Goal: Task Accomplishment & Management: Complete application form

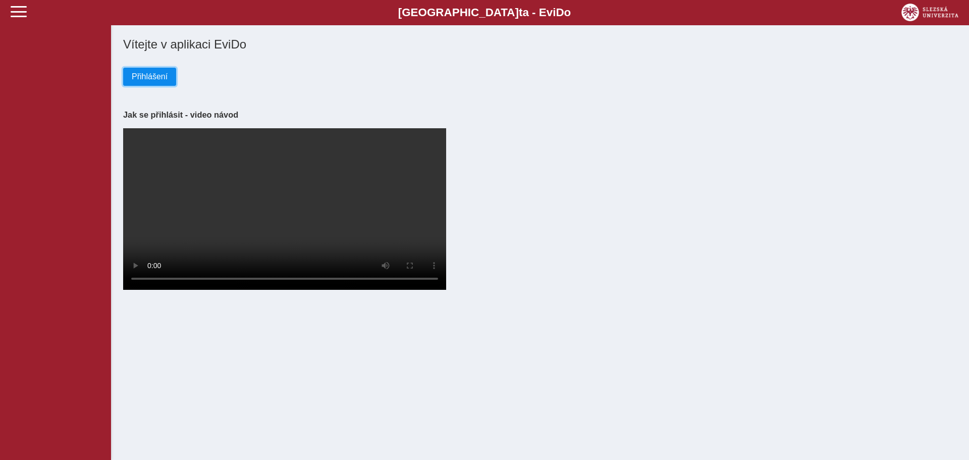
click at [157, 79] on span "Přihlášení" at bounding box center [150, 76] width 36 height 9
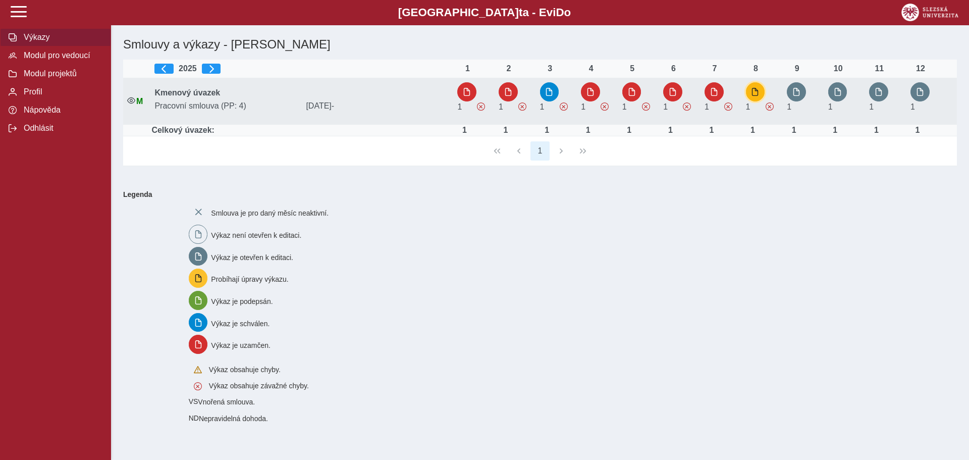
click at [755, 90] on span "button" at bounding box center [755, 92] width 8 height 8
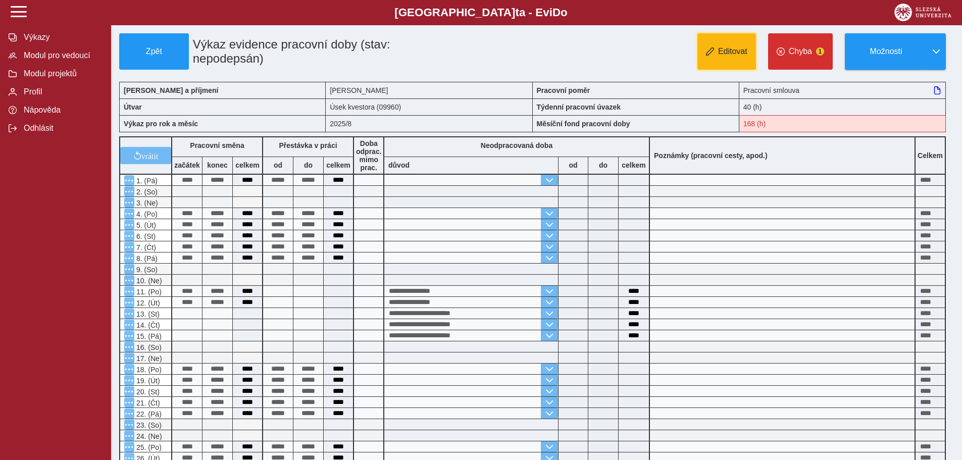
click at [732, 54] on span "Editovat" at bounding box center [732, 51] width 29 height 9
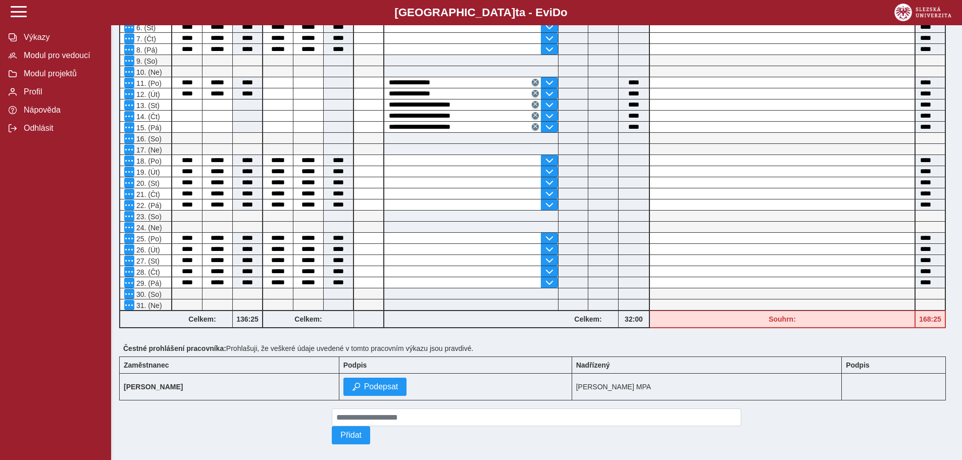
scroll to position [222, 0]
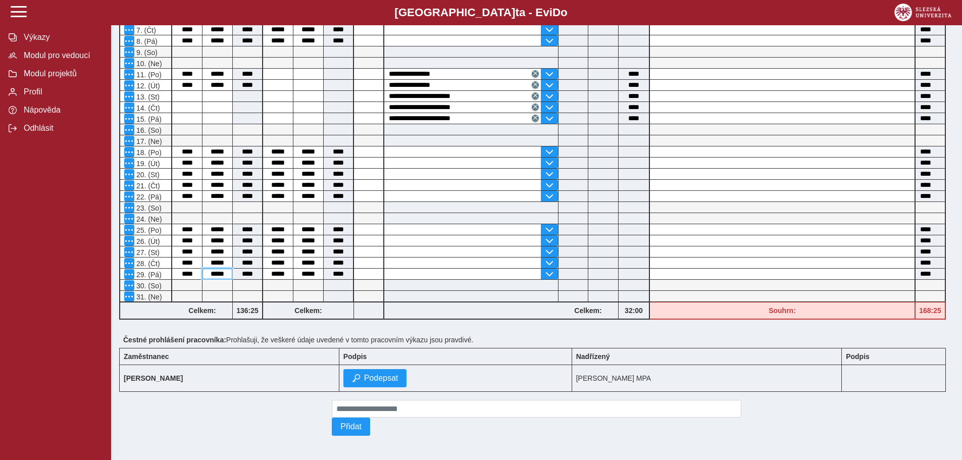
click at [227, 272] on input "*****" at bounding box center [217, 274] width 30 height 11
type input "*****"
click at [398, 374] on span "Podepsat" at bounding box center [381, 378] width 34 height 9
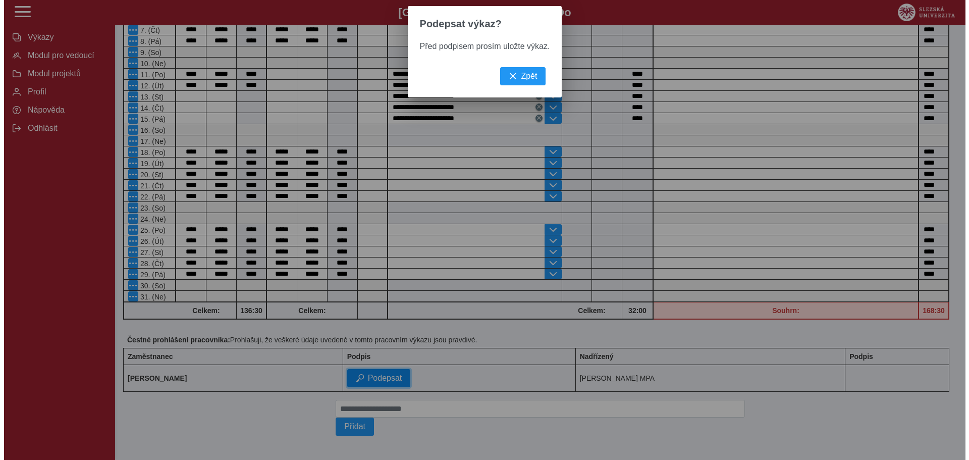
scroll to position [208, 0]
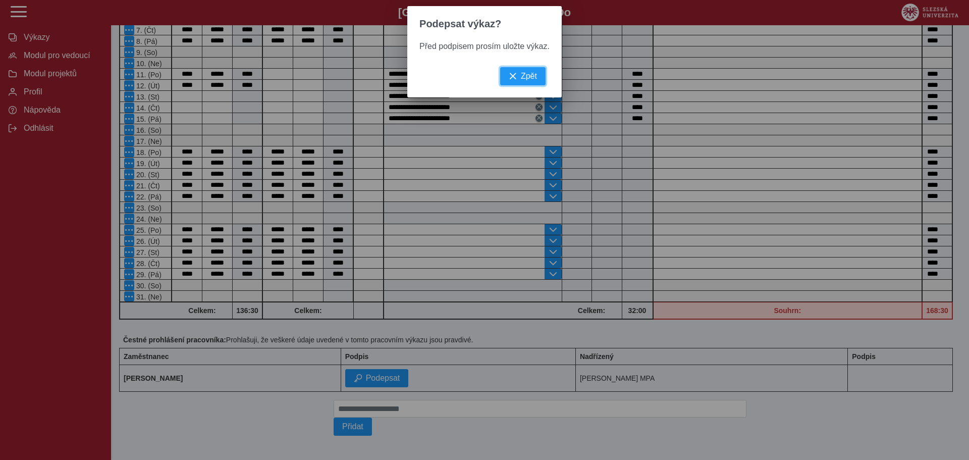
drag, startPoint x: 531, startPoint y: 83, endPoint x: 565, endPoint y: 101, distance: 38.4
click at [532, 81] on span "Zpět" at bounding box center [529, 76] width 16 height 9
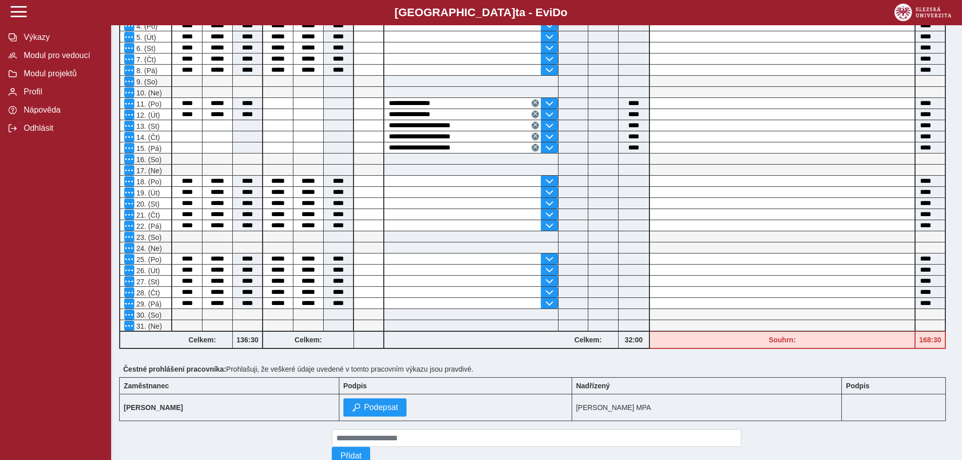
scroll to position [0, 0]
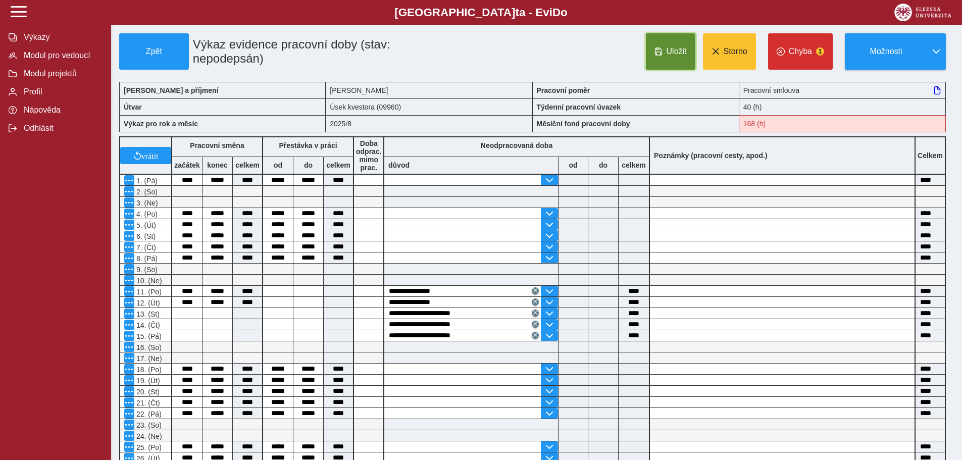
click at [669, 53] on span "Uložit" at bounding box center [676, 51] width 20 height 9
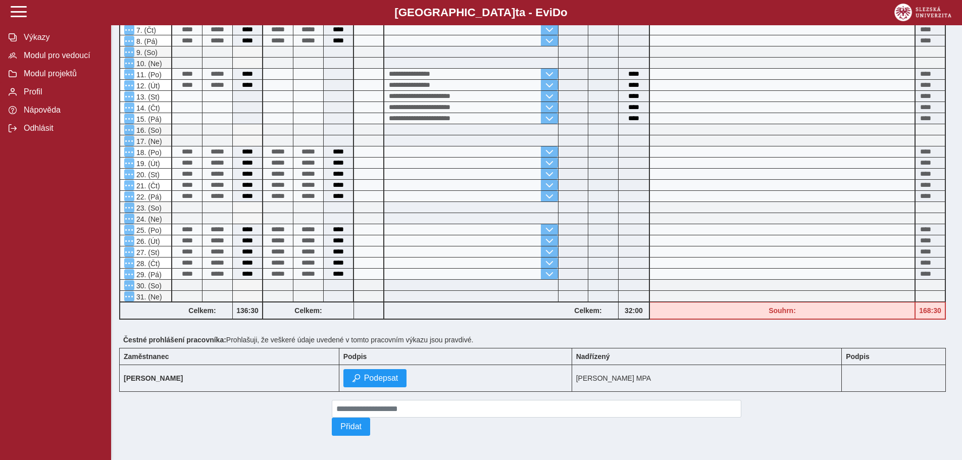
scroll to position [222, 0]
click at [398, 374] on span "Podepsat" at bounding box center [381, 378] width 34 height 9
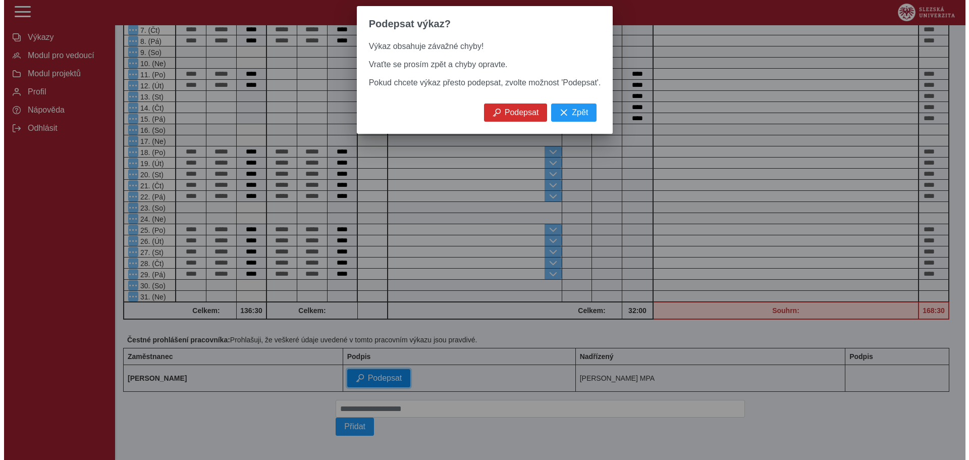
scroll to position [208, 0]
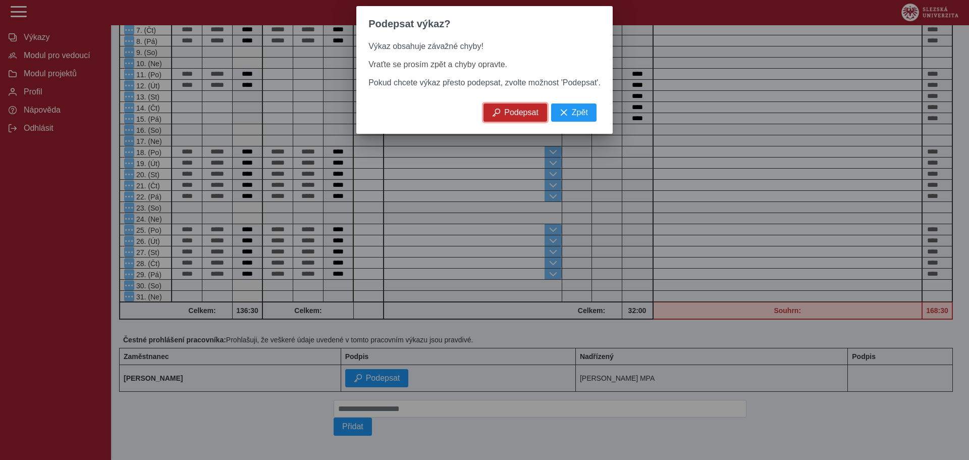
click at [516, 117] on span "Podepsat" at bounding box center [521, 112] width 34 height 9
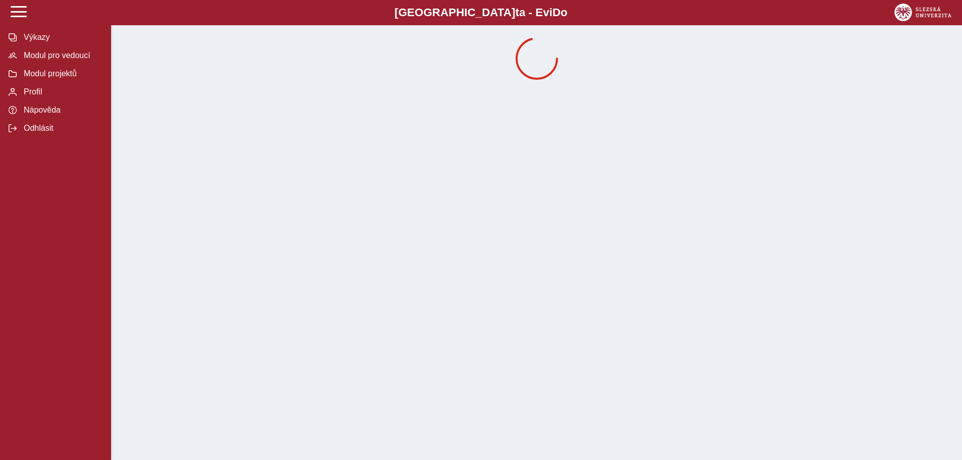
scroll to position [0, 0]
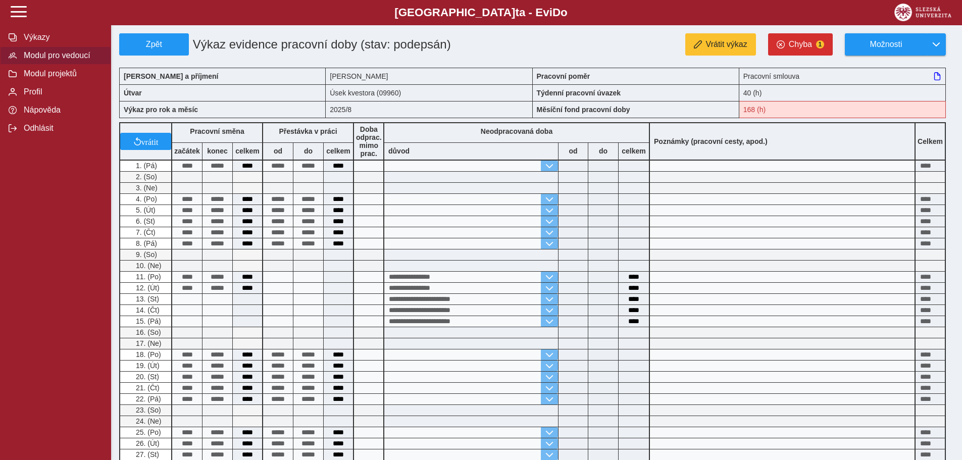
click at [79, 60] on span "Modul pro vedoucí" at bounding box center [62, 55] width 82 height 9
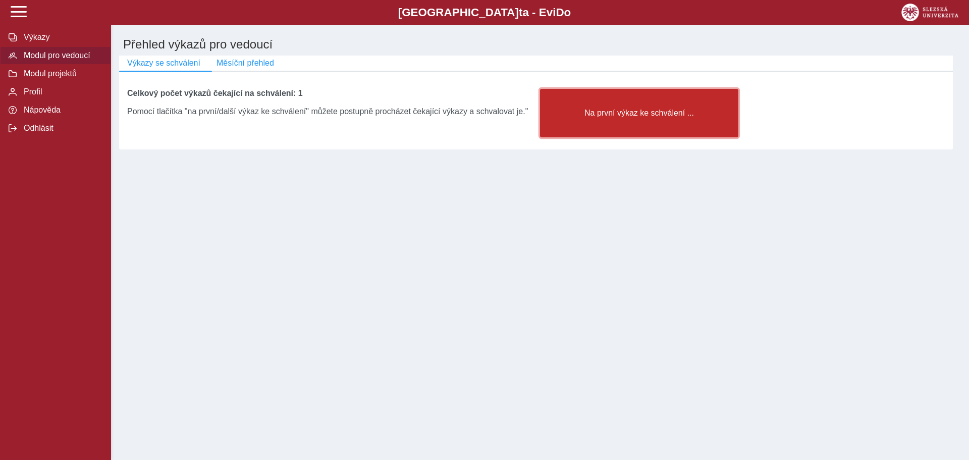
click at [647, 118] on span "Na první výkaz ke schválení ..." at bounding box center [639, 113] width 181 height 9
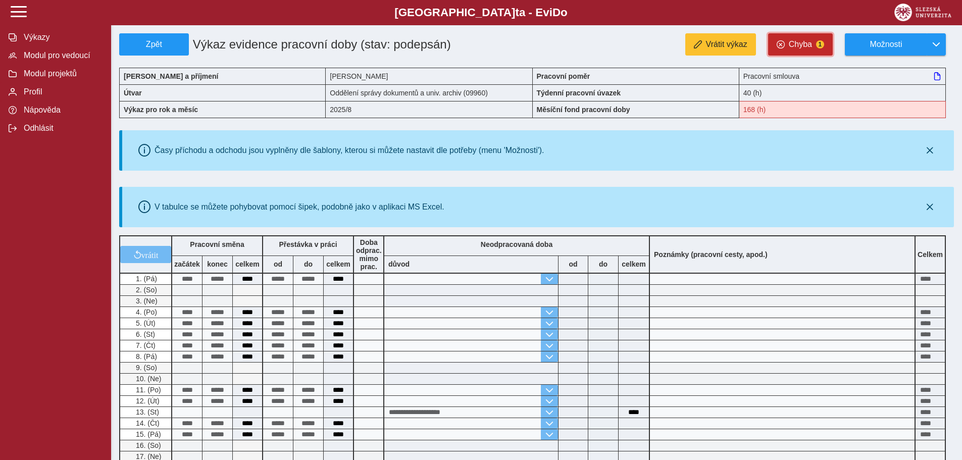
click at [799, 44] on span "Chyba" at bounding box center [800, 44] width 23 height 9
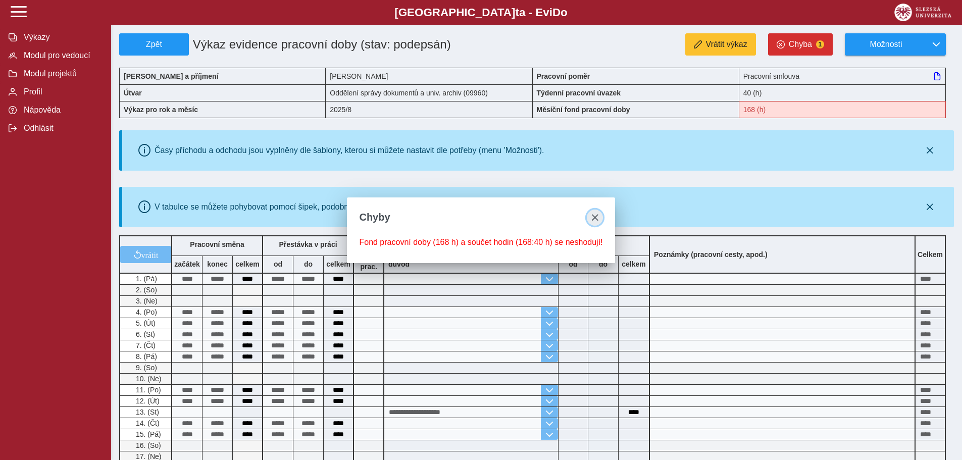
click at [593, 215] on span "close" at bounding box center [595, 218] width 8 height 8
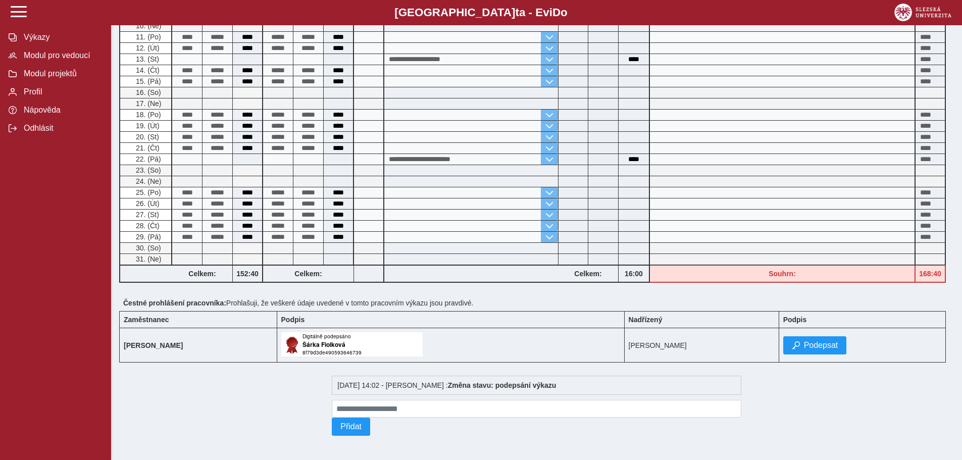
scroll to position [356, 0]
click at [838, 344] on span "Podepsat" at bounding box center [821, 345] width 34 height 9
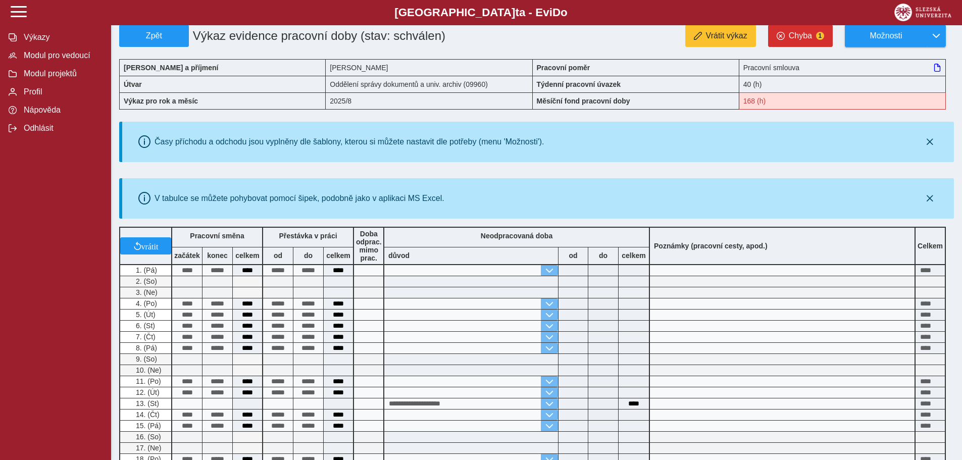
scroll to position [0, 0]
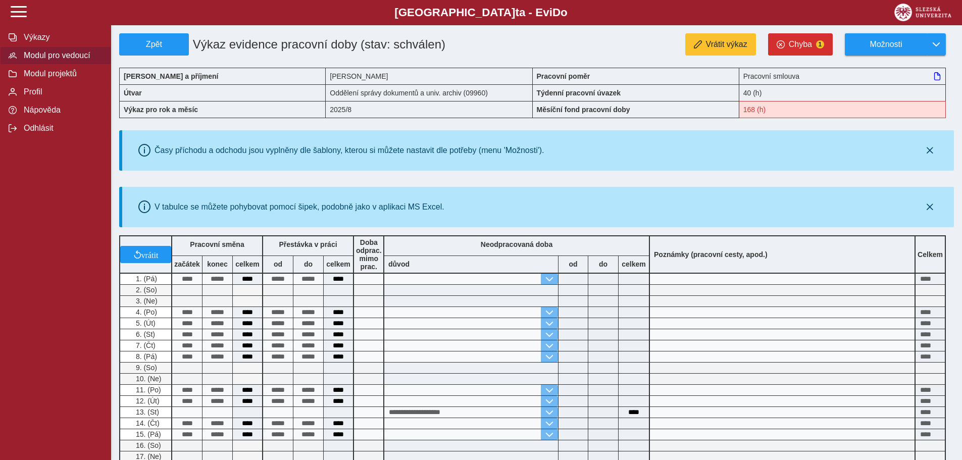
click at [71, 58] on span "Modul pro vedoucí" at bounding box center [62, 55] width 82 height 9
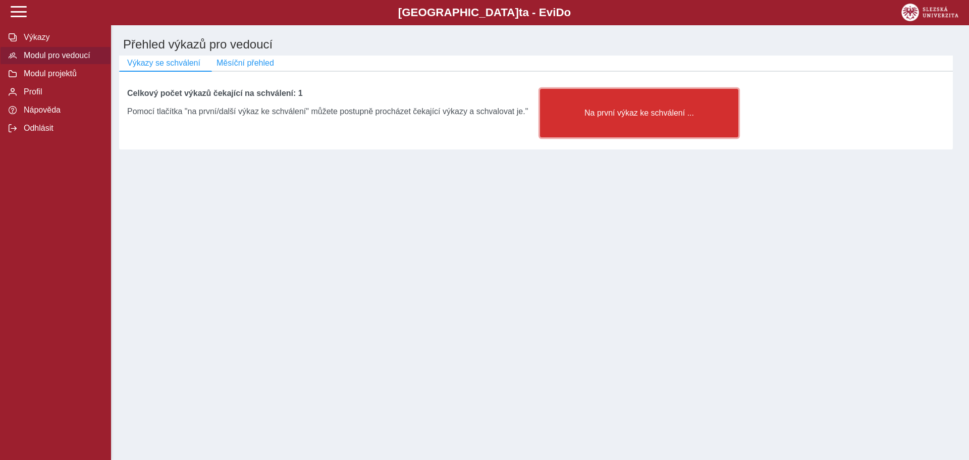
click at [635, 118] on span "Na první výkaz ke schválení ..." at bounding box center [639, 113] width 181 height 9
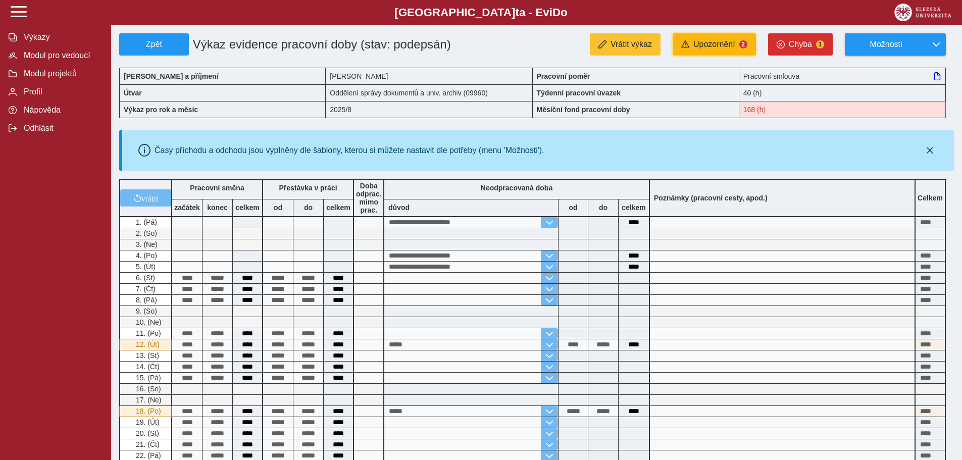
click at [717, 40] on span "Upozornění" at bounding box center [714, 44] width 42 height 9
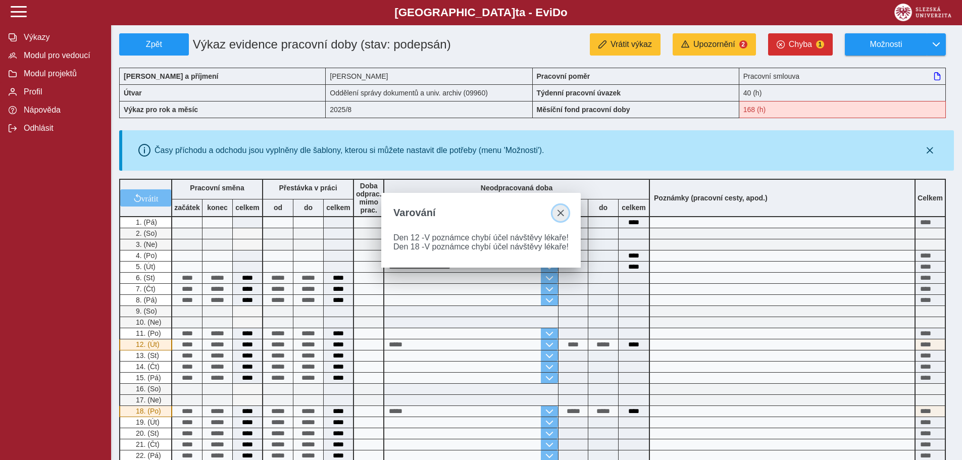
click at [558, 211] on span "close" at bounding box center [560, 213] width 8 height 8
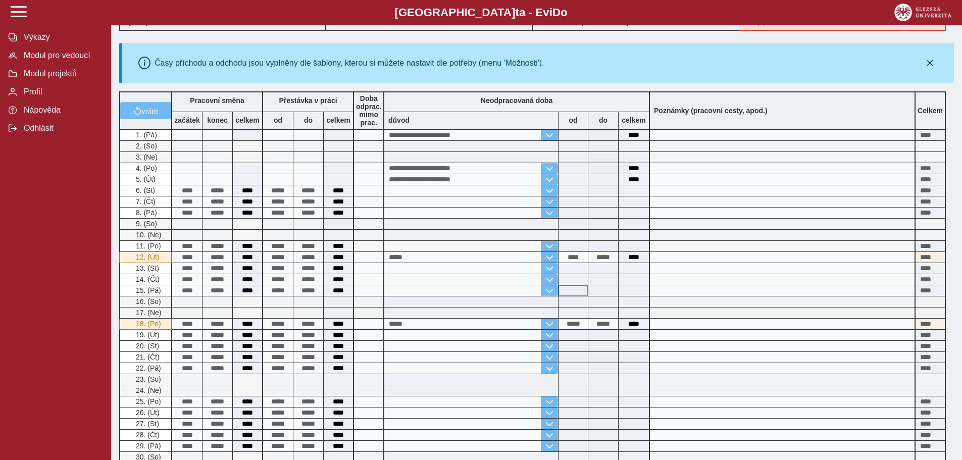
scroll to position [148, 0]
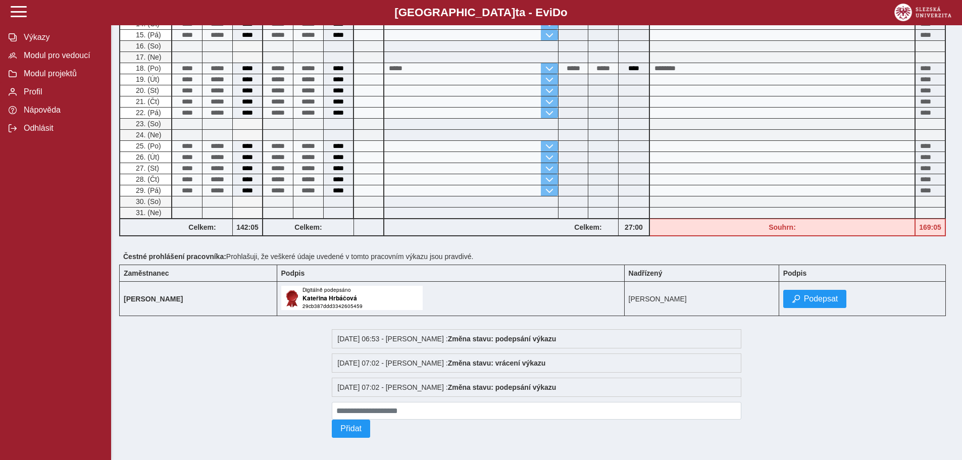
scroll to position [348, 0]
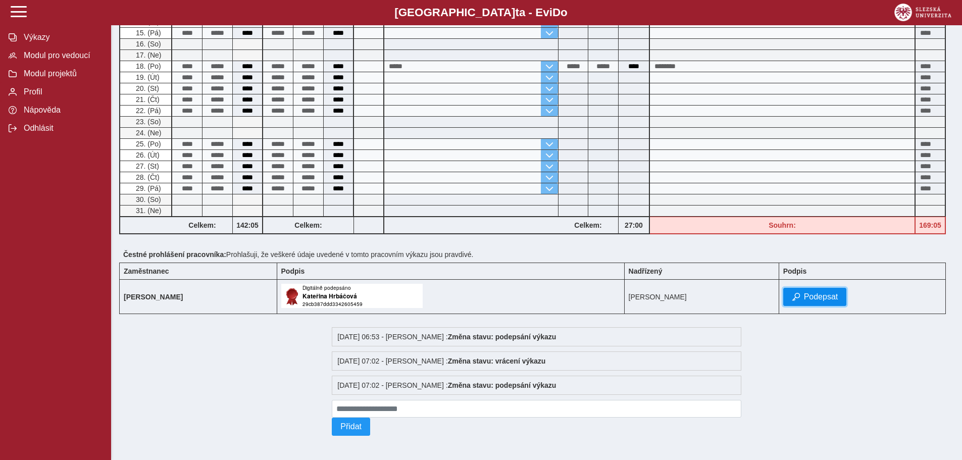
click at [833, 295] on span "Podepsat" at bounding box center [821, 296] width 34 height 9
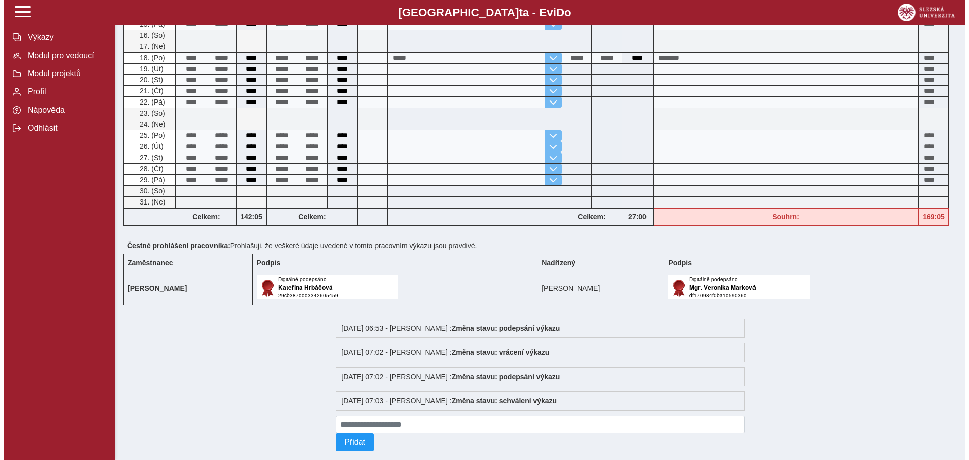
scroll to position [0, 0]
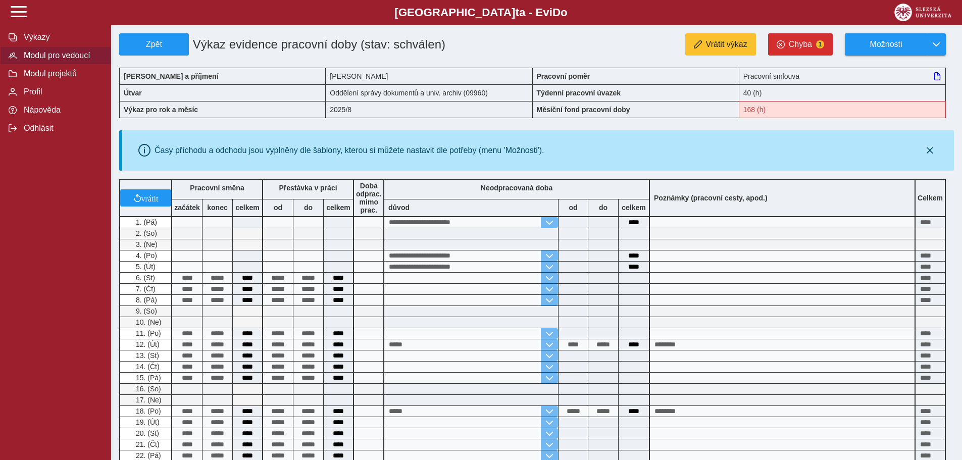
click at [82, 59] on span "Modul pro vedoucí" at bounding box center [62, 55] width 82 height 9
